Goal: Complete application form

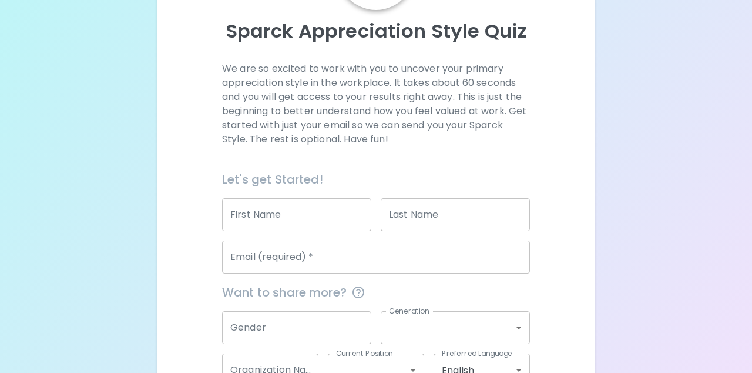
scroll to position [146, 0]
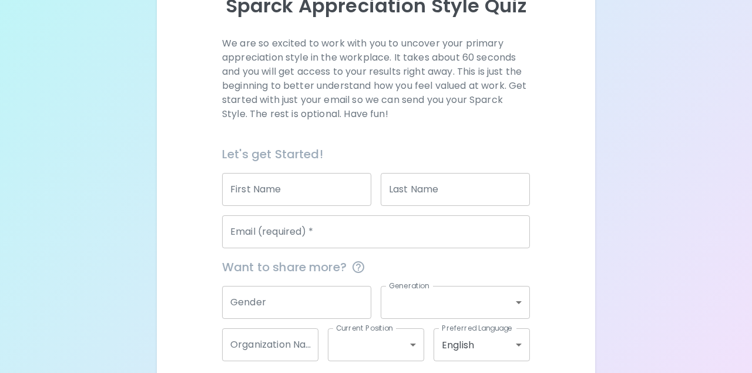
click at [325, 196] on input "First Name" at bounding box center [296, 189] width 149 height 33
type input "[PERSON_NAME]"
click at [412, 190] on div "Last Name Last Name" at bounding box center [455, 189] width 149 height 33
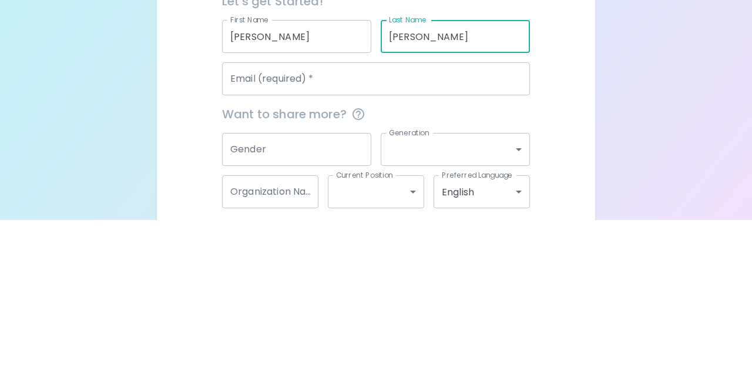
type input "[PERSON_NAME]"
click at [322, 309] on input "Gender" at bounding box center [296, 302] width 149 height 33
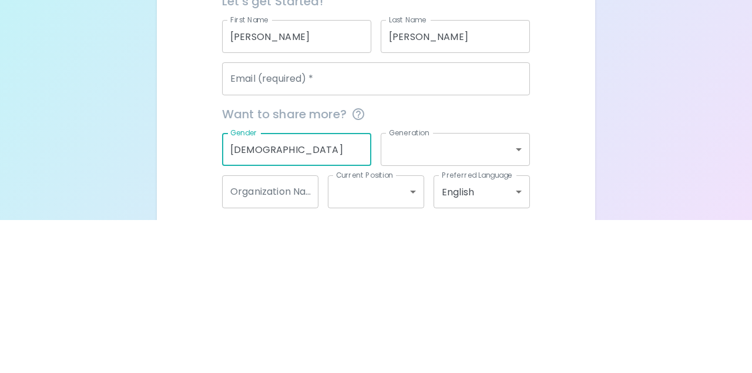
type input "[DEMOGRAPHIC_DATA]"
click at [496, 299] on body "Sparck Appreciation Style Quiz We are so excited to work with you to uncover yo…" at bounding box center [376, 141] width 752 height 574
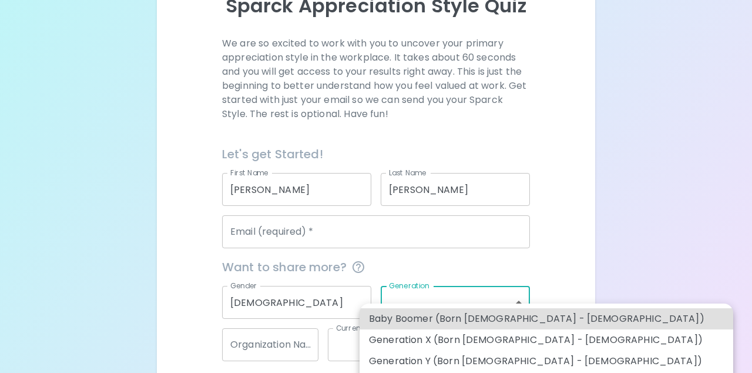
click at [516, 335] on li "Generation X (Born [DEMOGRAPHIC_DATA] - [DEMOGRAPHIC_DATA])" at bounding box center [547, 339] width 374 height 21
type input "generation_x"
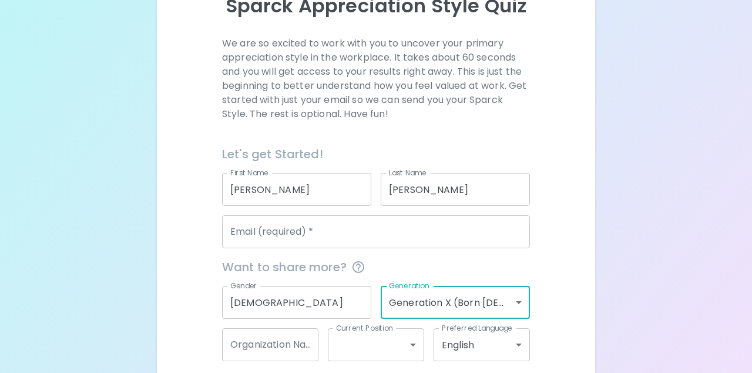
click at [407, 342] on body "Sparck Appreciation Style Quiz We are so excited to work with you to uncover yo…" at bounding box center [376, 141] width 752 height 574
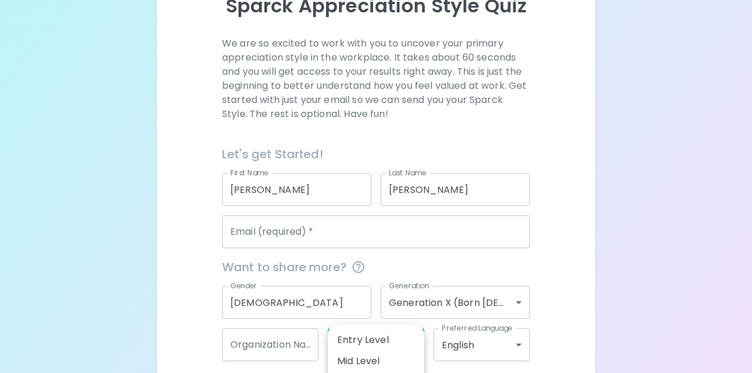
click at [405, 345] on li "Entry Level" at bounding box center [376, 339] width 96 height 21
type input "entry_level"
